Goal: Book appointment/travel/reservation

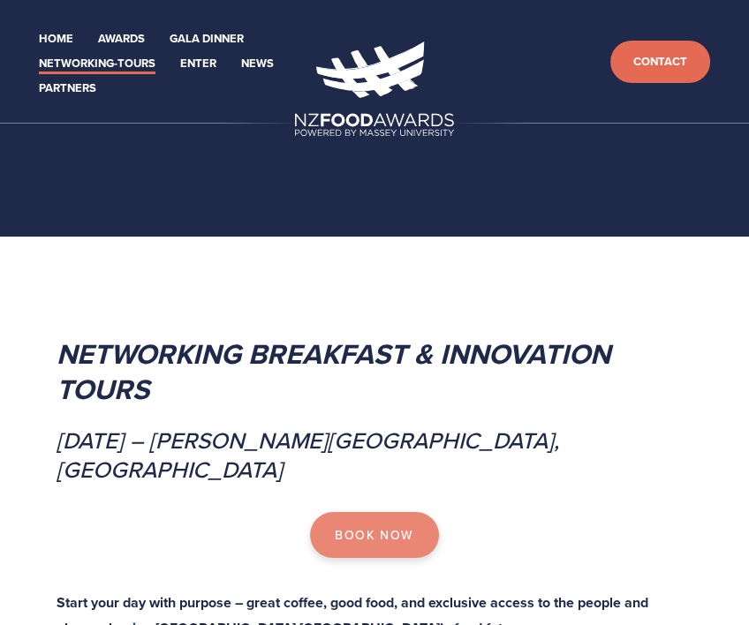
click at [391, 519] on link "Book Now" at bounding box center [374, 535] width 128 height 46
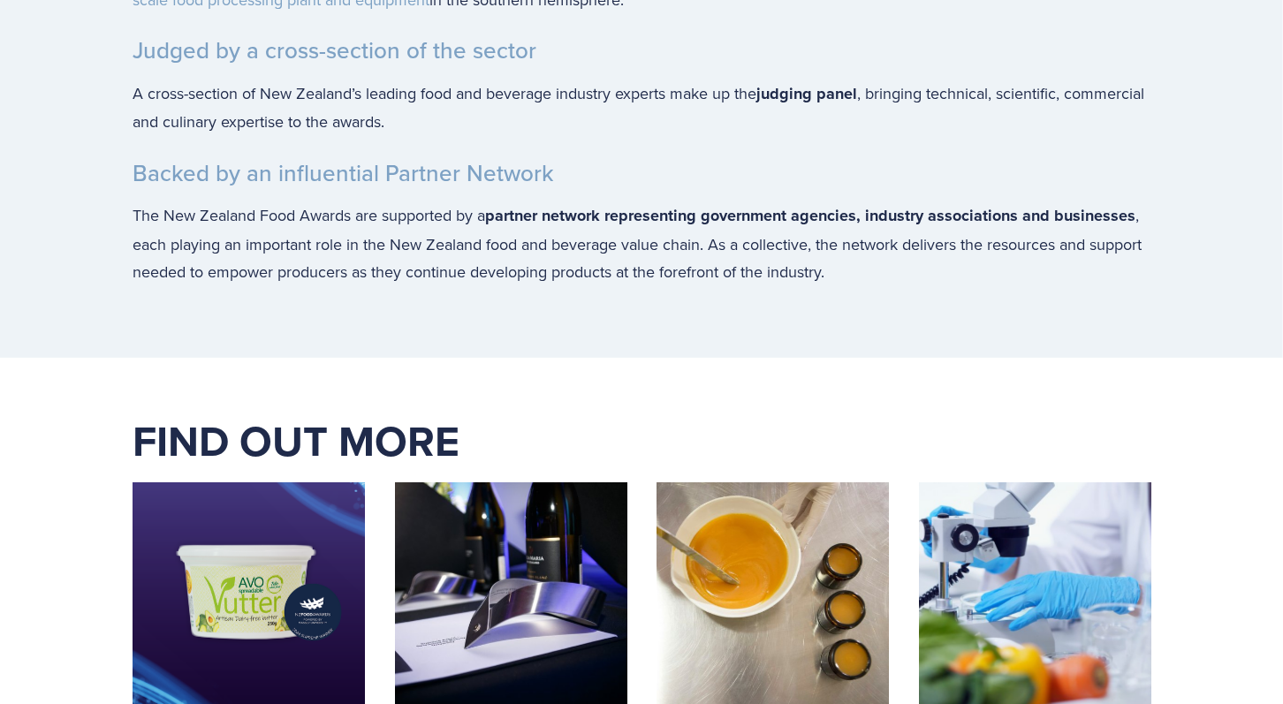
scroll to position [4391, 0]
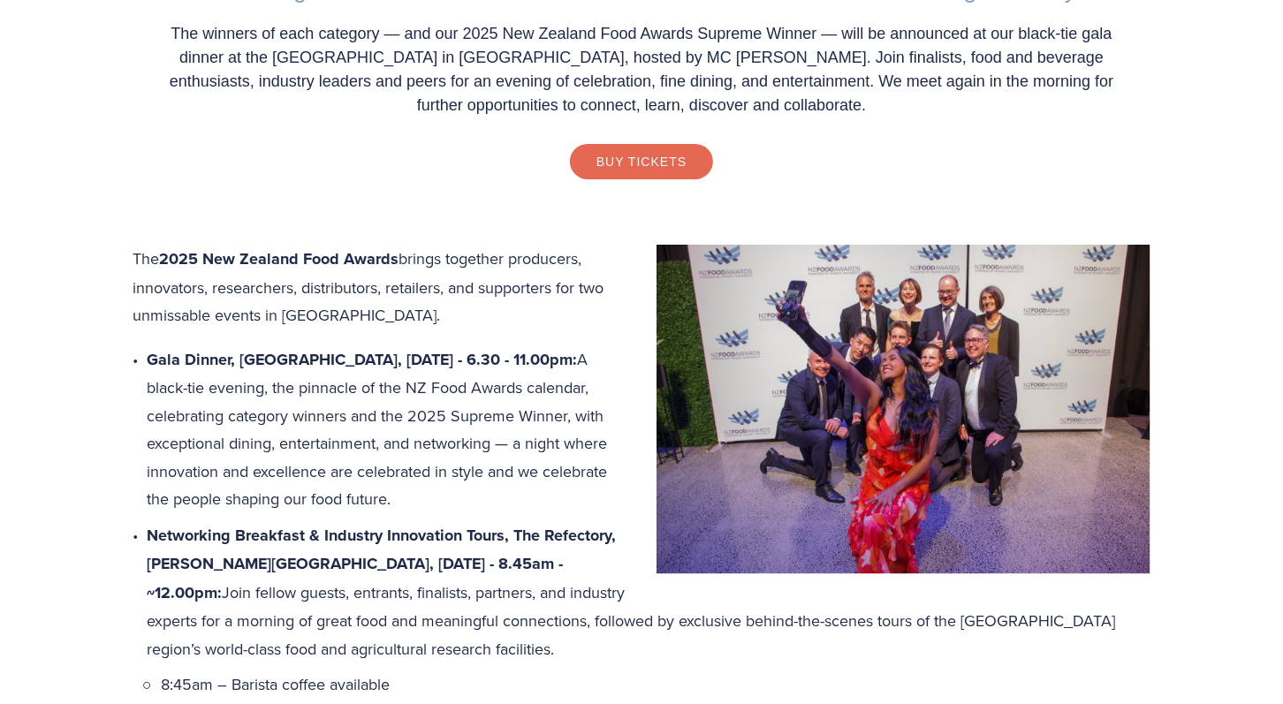
scroll to position [645, 0]
